Goal: Task Accomplishment & Management: Complete application form

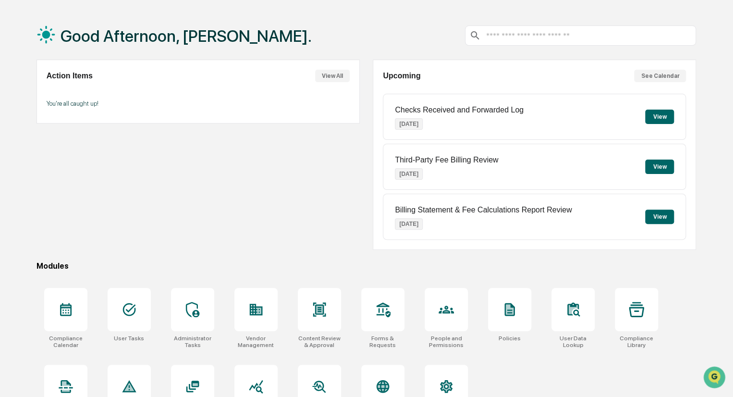
scroll to position [68, 0]
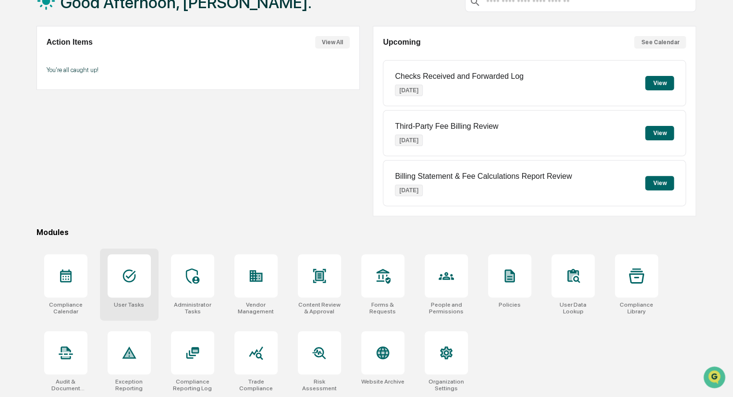
click at [131, 277] on icon at bounding box center [128, 275] width 15 height 15
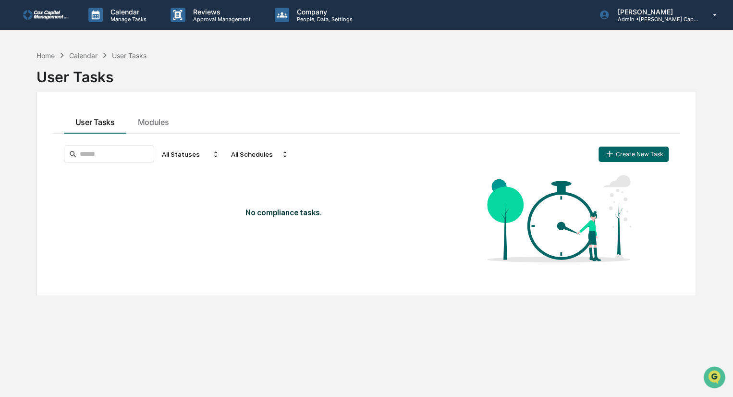
click at [55, 13] on img at bounding box center [46, 15] width 46 height 10
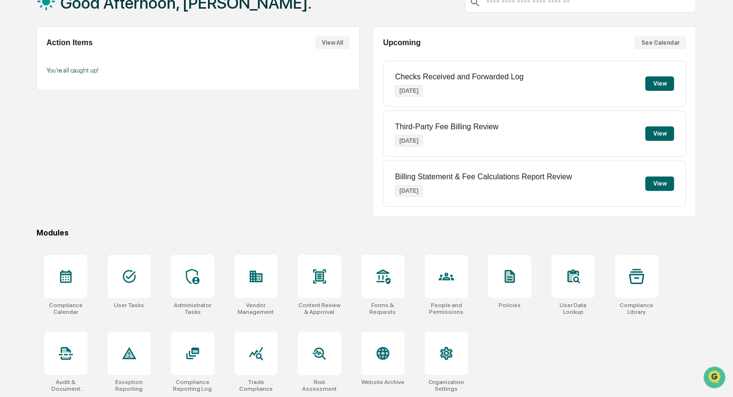
scroll to position [68, 0]
click at [639, 279] on icon at bounding box center [636, 275] width 15 height 15
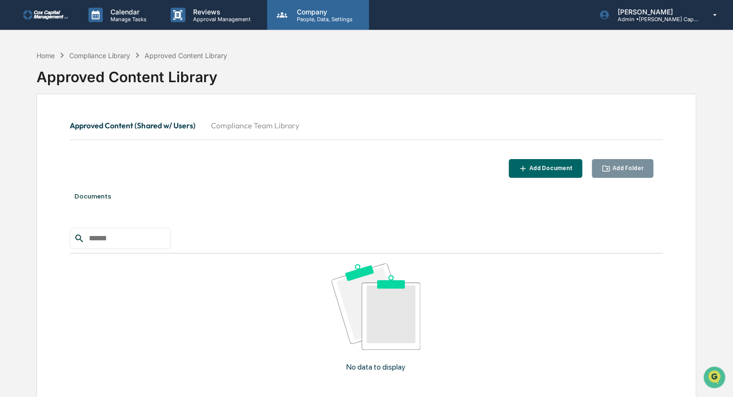
click at [316, 12] on p "Company" at bounding box center [323, 12] width 68 height 8
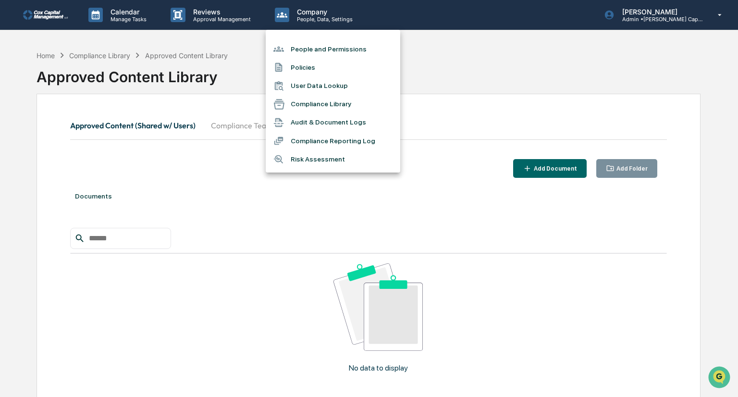
click at [52, 16] on div at bounding box center [369, 198] width 738 height 397
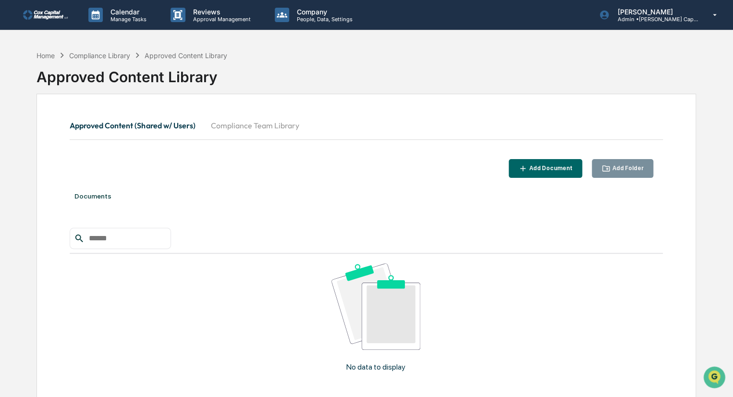
click at [48, 10] on link at bounding box center [52, 15] width 58 height 30
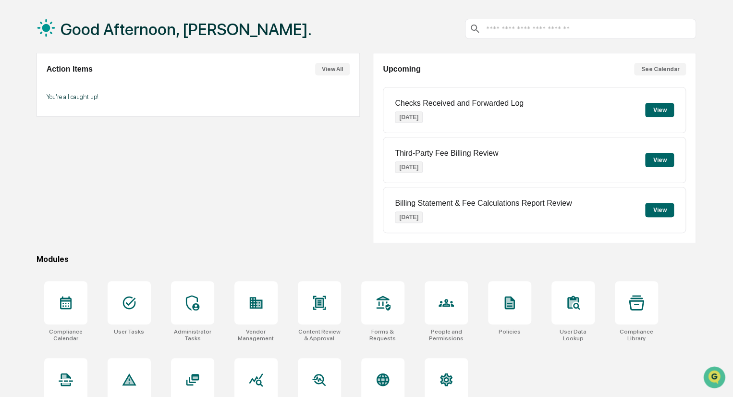
scroll to position [20, 0]
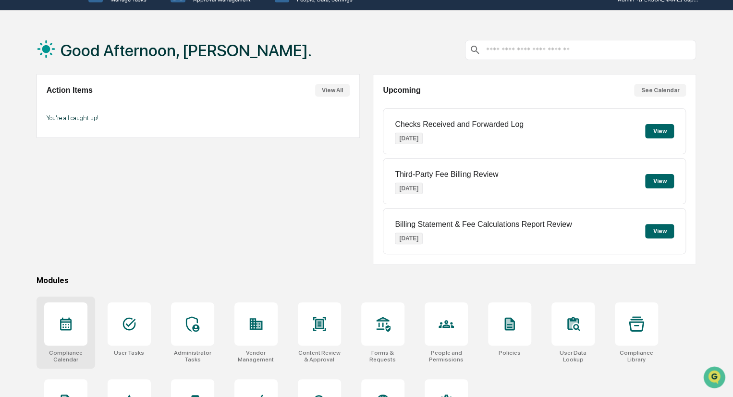
click at [56, 327] on div at bounding box center [65, 323] width 43 height 43
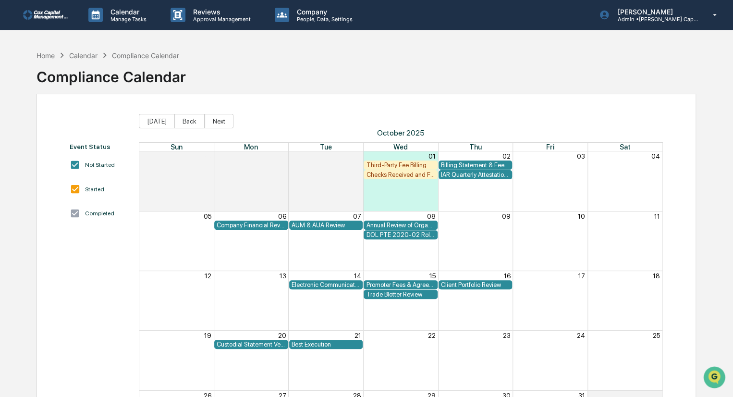
click at [395, 175] on div "Checks Received and Forwarded Log" at bounding box center [400, 174] width 69 height 7
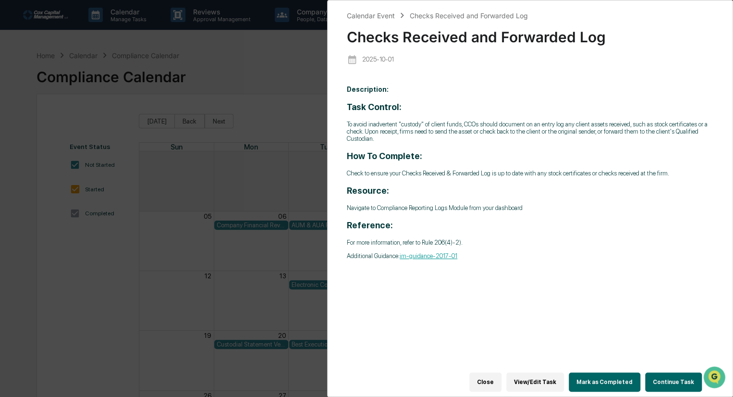
click at [677, 380] on button "Continue Task" at bounding box center [673, 381] width 57 height 19
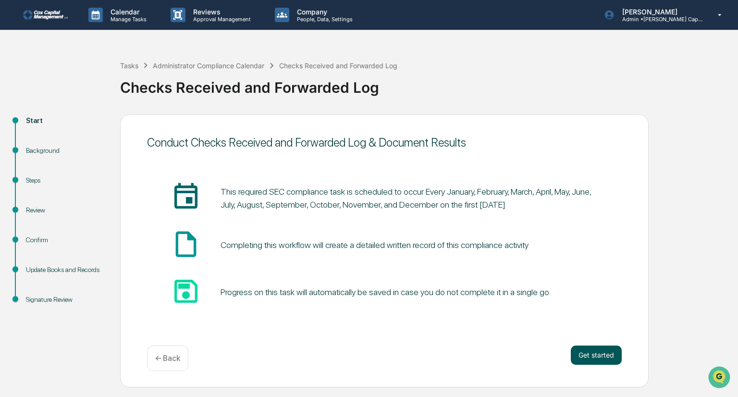
click at [603, 351] on button "Get started" at bounding box center [595, 354] width 51 height 19
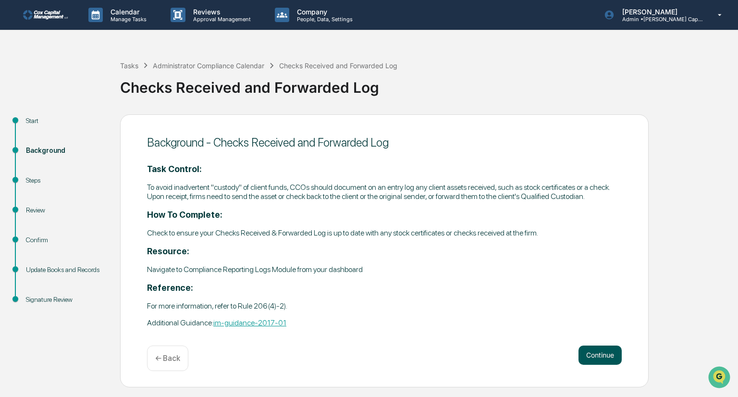
click at [595, 352] on button "Continue" at bounding box center [599, 354] width 43 height 19
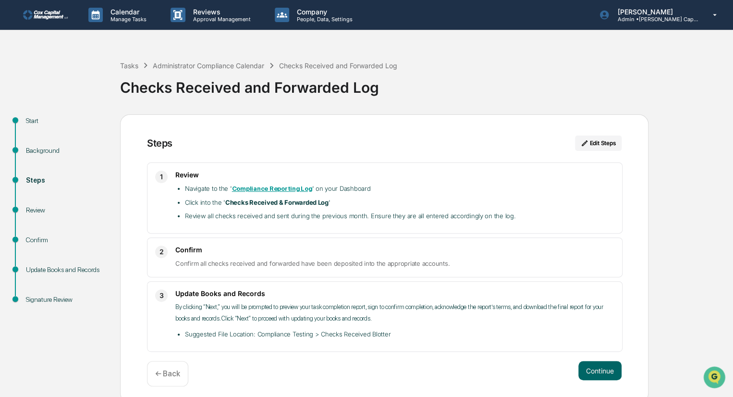
click at [593, 354] on div "Steps Edit Steps 1 Review Navigate to the ' Compliance Reporting Log ' on your …" at bounding box center [384, 258] width 528 height 289
click at [607, 368] on button "Continue" at bounding box center [599, 370] width 43 height 19
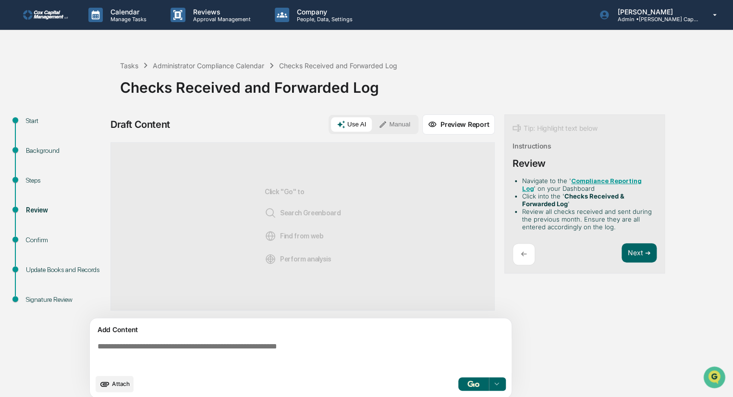
click at [140, 343] on textarea at bounding box center [303, 355] width 418 height 35
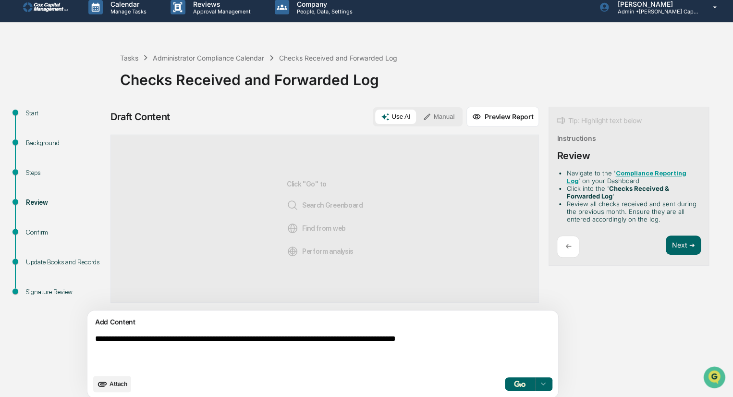
scroll to position [14, 0]
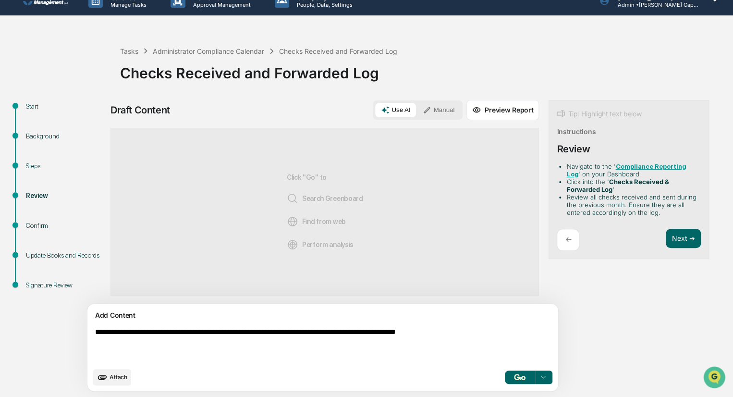
type textarea "**********"
click at [514, 379] on img "button" at bounding box center [520, 377] width 12 height 6
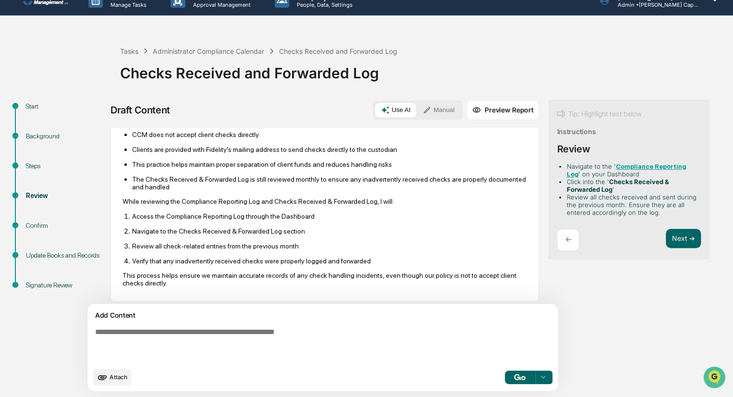
scroll to position [95, 0]
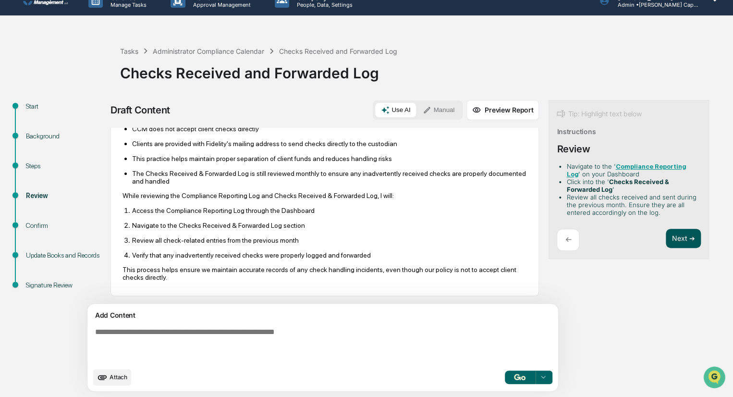
click at [665, 235] on button "Next ➔" at bounding box center [682, 239] width 35 height 20
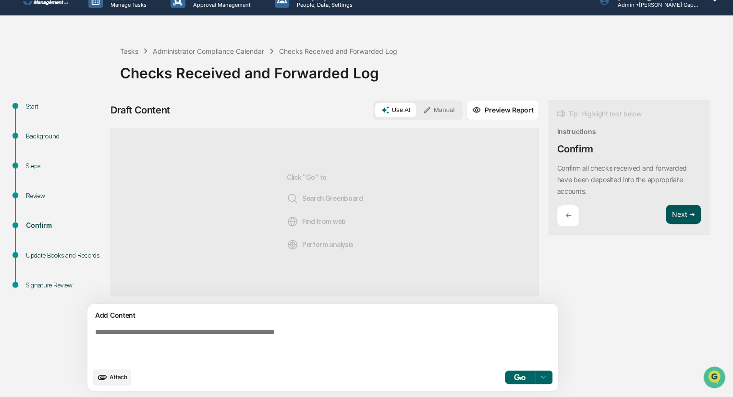
scroll to position [0, 0]
click at [665, 213] on button "Next ➔" at bounding box center [682, 215] width 35 height 20
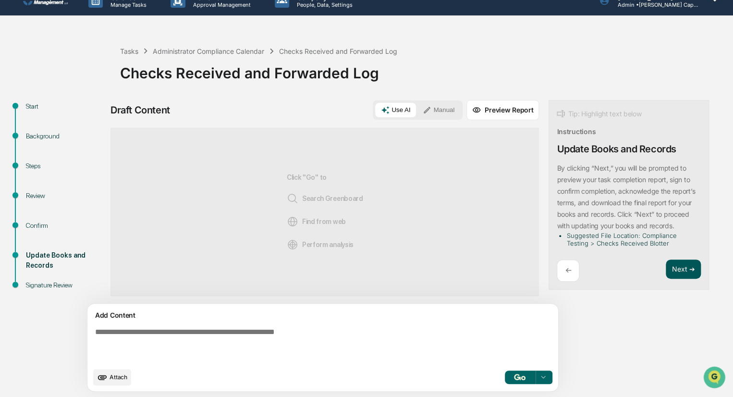
click at [665, 266] on button "Next ➔" at bounding box center [682, 269] width 35 height 20
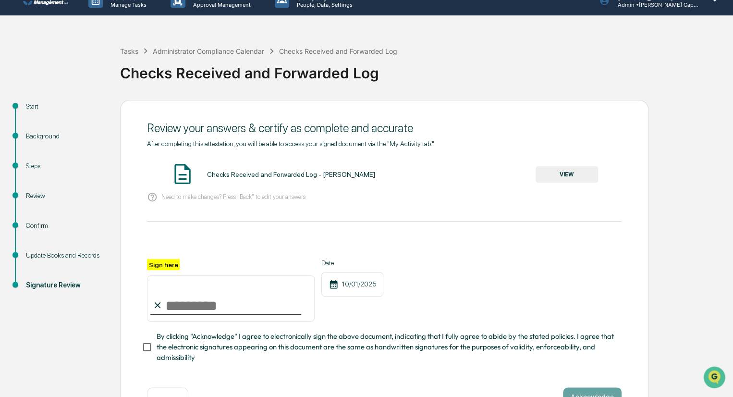
click at [570, 175] on button "VIEW" at bounding box center [566, 174] width 62 height 16
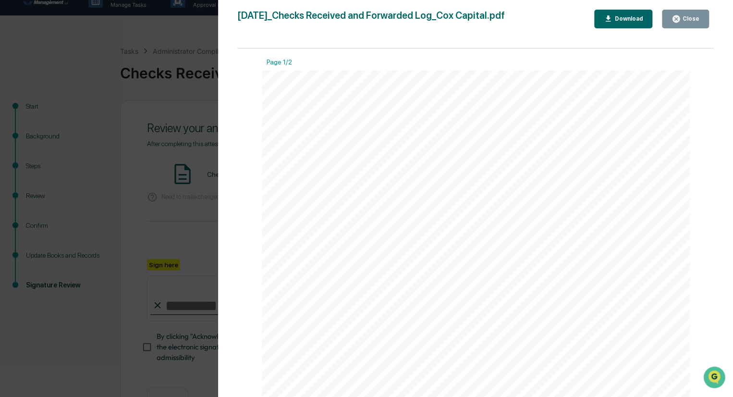
click at [685, 19] on div "Close" at bounding box center [689, 18] width 19 height 7
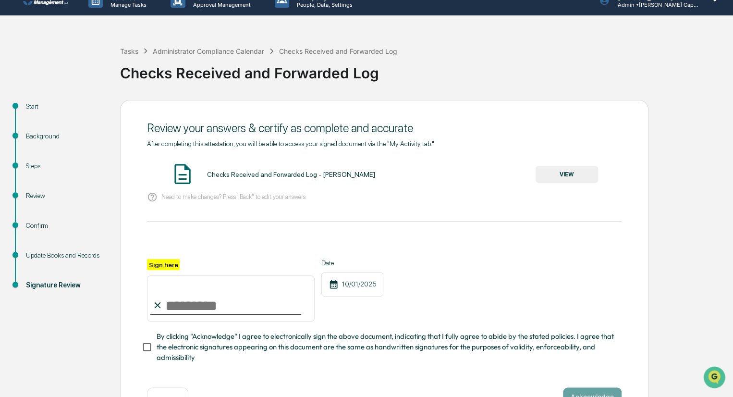
click at [204, 307] on input "Sign here" at bounding box center [231, 298] width 168 height 46
type input "********"
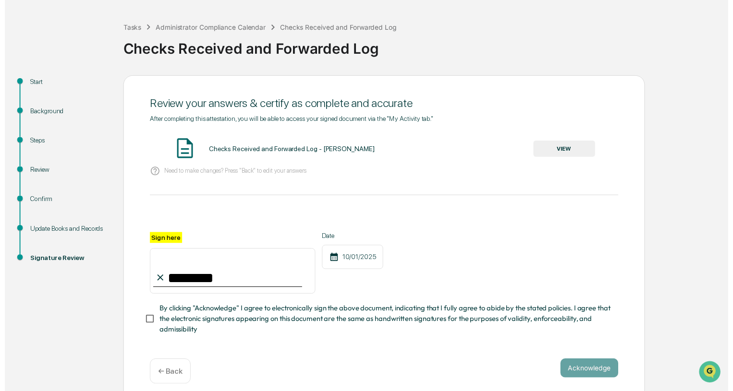
scroll to position [50, 0]
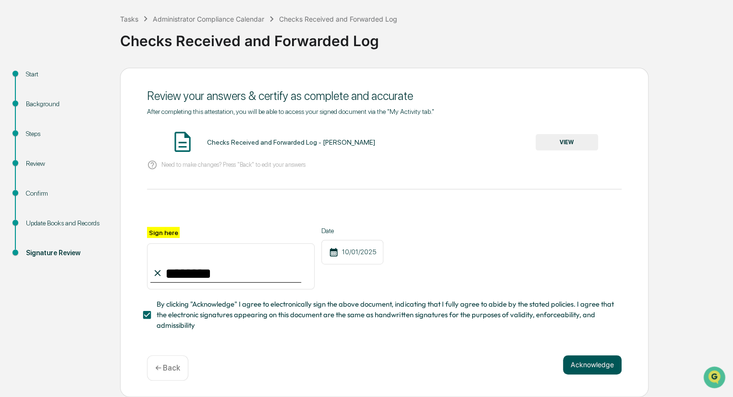
click at [593, 362] on button "Acknowledge" at bounding box center [592, 364] width 59 height 19
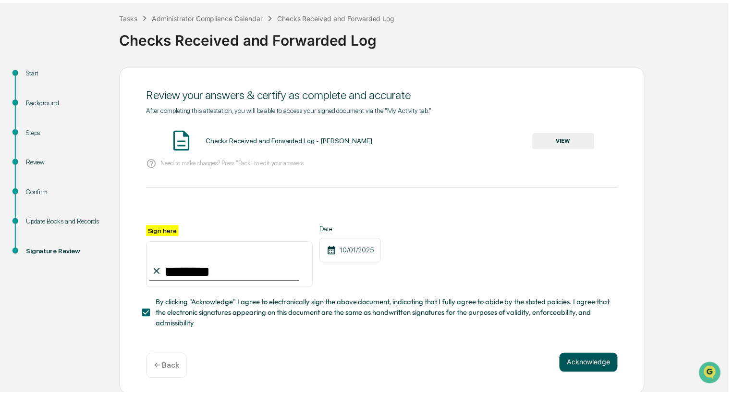
scroll to position [0, 0]
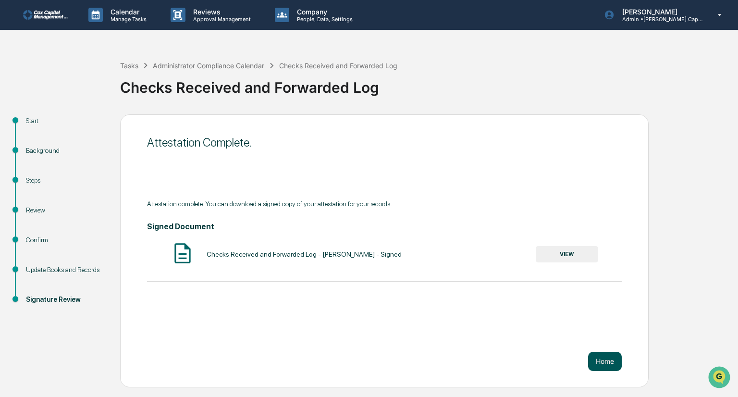
click at [613, 365] on button "Home" at bounding box center [605, 360] width 34 height 19
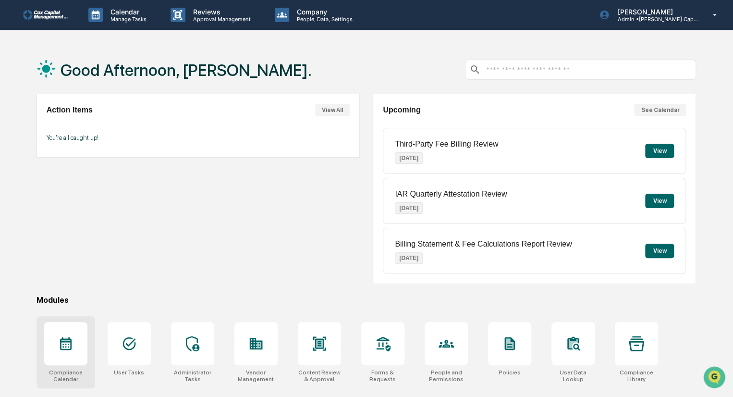
click at [63, 346] on icon at bounding box center [65, 343] width 15 height 15
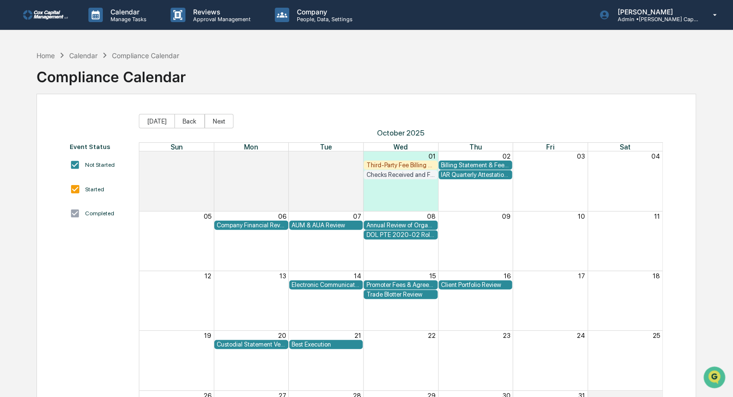
click at [411, 223] on div "Annual Review of Organizational Documents" at bounding box center [400, 224] width 69 height 7
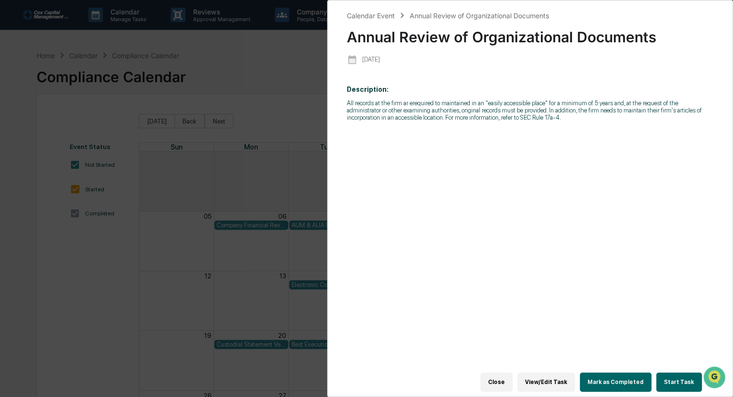
click at [507, 380] on button "Close" at bounding box center [496, 381] width 32 height 19
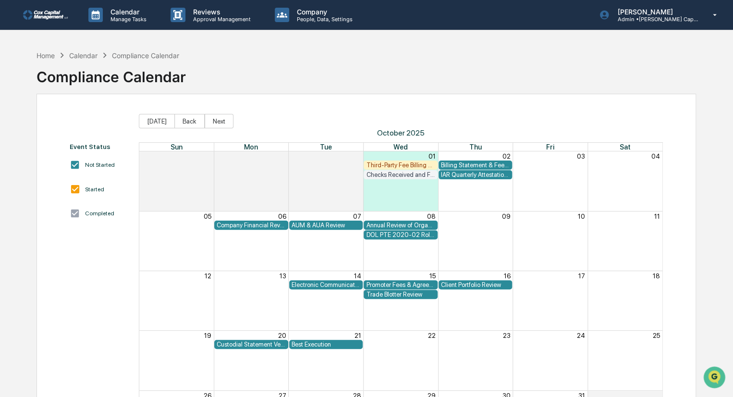
click at [329, 225] on div "AUM & AUA Review" at bounding box center [325, 224] width 69 height 7
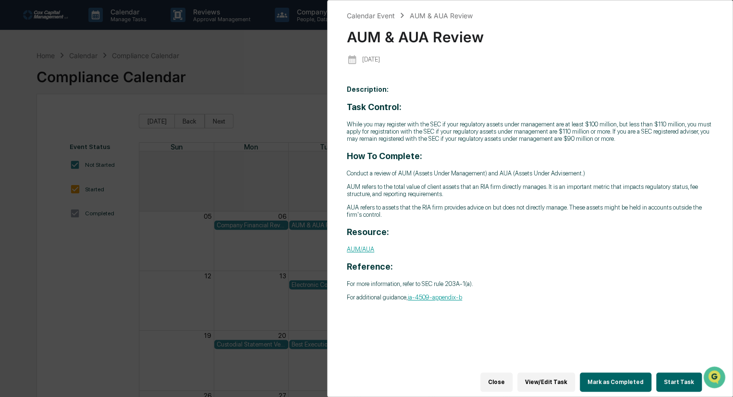
click at [115, 289] on div "Calendar Event AUM & AUA Review AUM & AUA Review [DATE] Description: Task Contr…" at bounding box center [366, 198] width 733 height 397
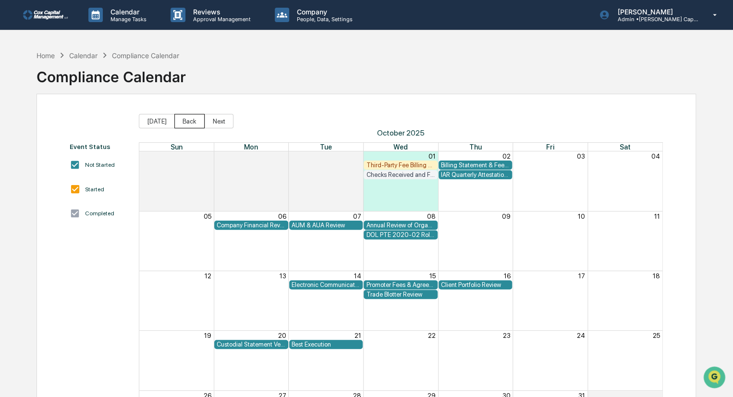
click at [177, 121] on button "Back" at bounding box center [189, 121] width 30 height 14
